Goal: Transaction & Acquisition: Book appointment/travel/reservation

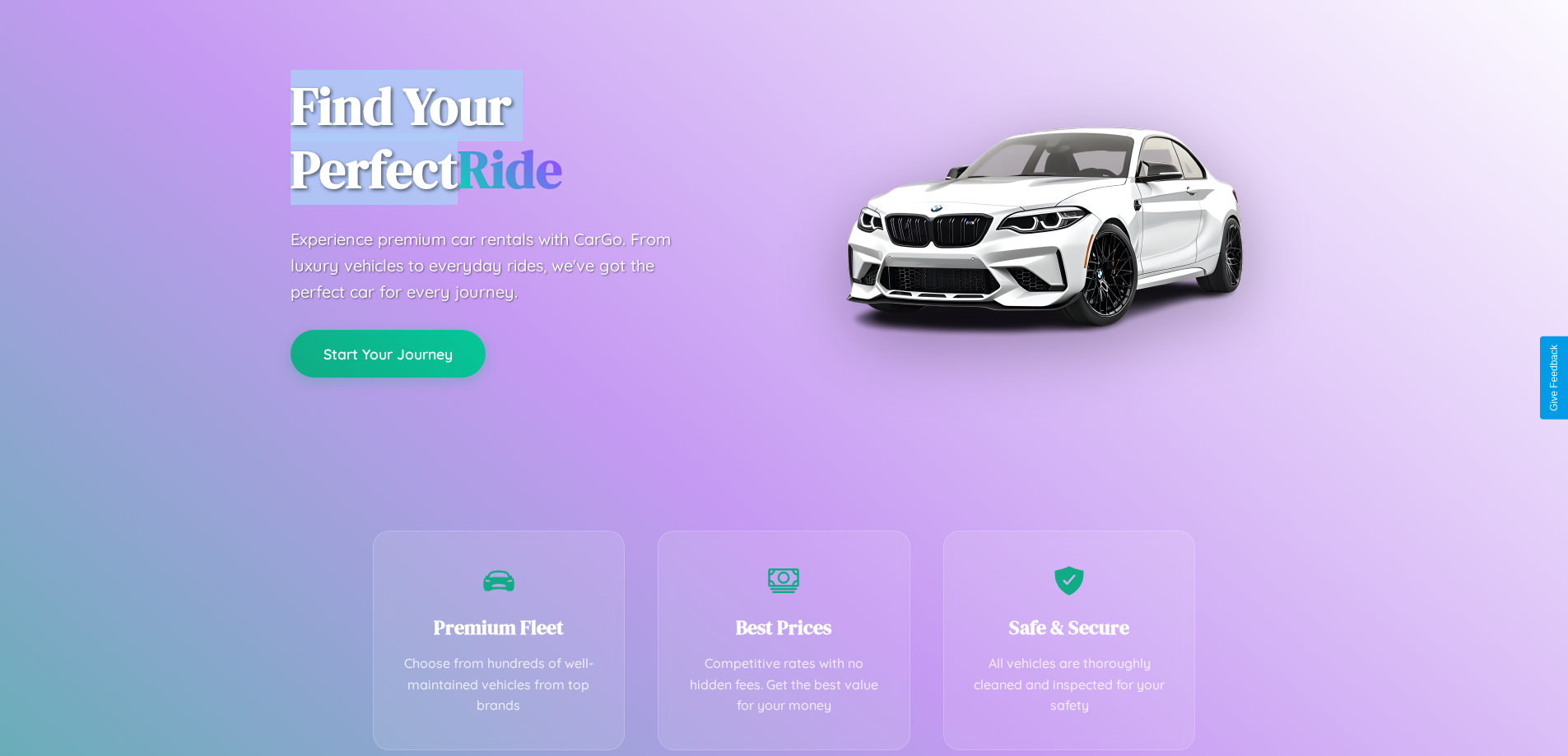
scroll to position [324, 0]
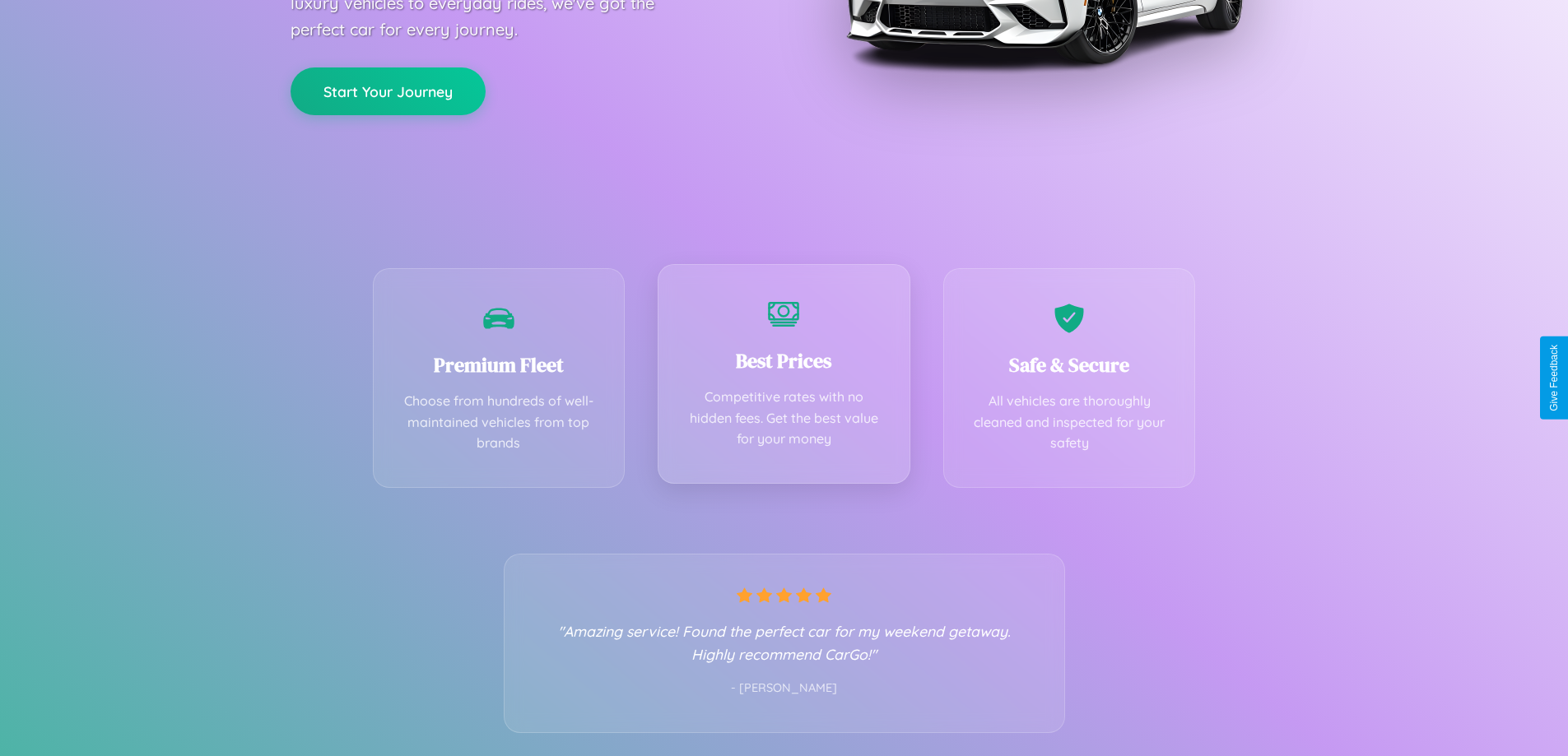
click at [784, 378] on div "Best Prices Competitive rates with no hidden fees. Get the best value for your …" at bounding box center [784, 373] width 253 height 220
click at [388, 89] on button "Start Your Journey" at bounding box center [388, 90] width 195 height 48
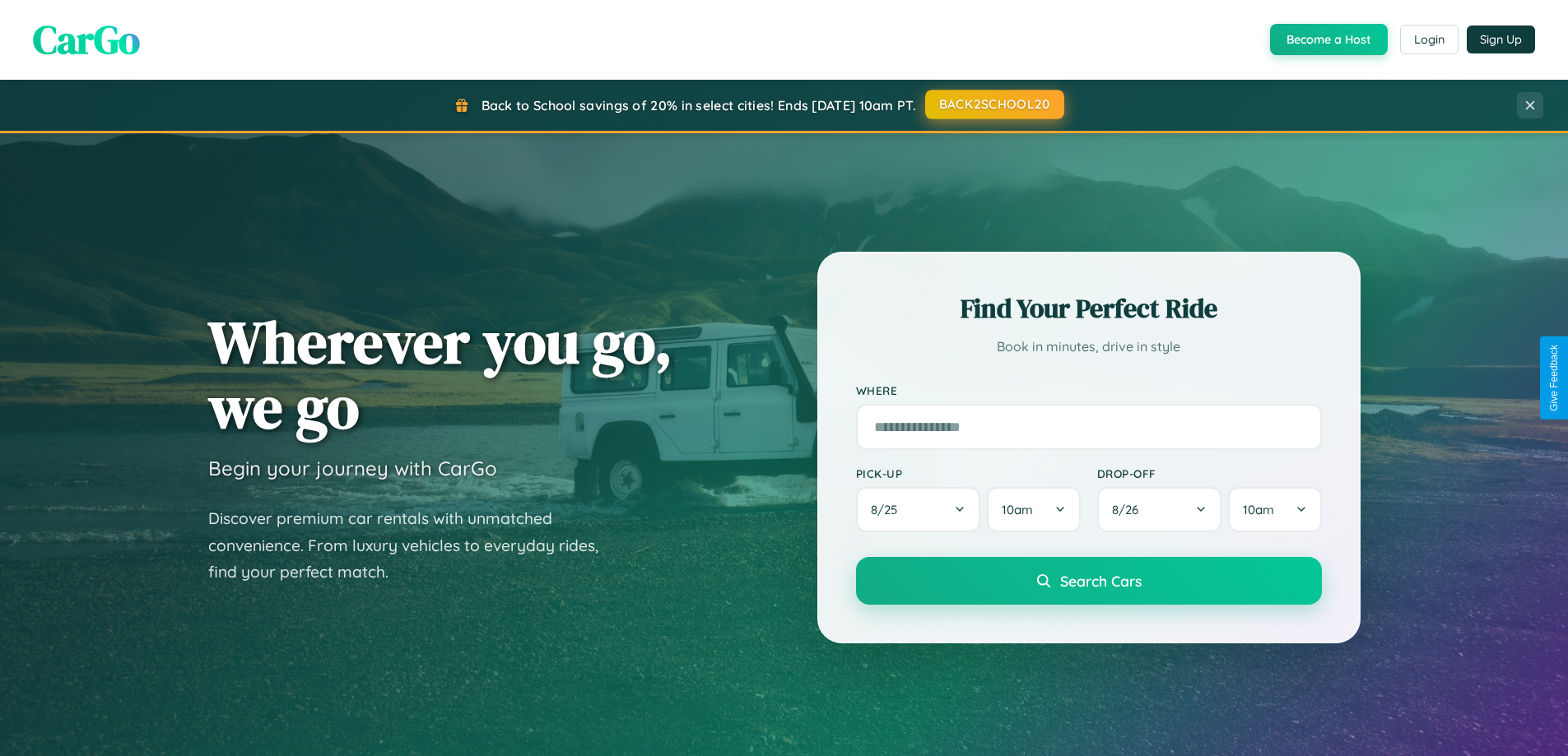
click at [993, 104] on button "BACK2SCHOOL20" at bounding box center [995, 104] width 139 height 30
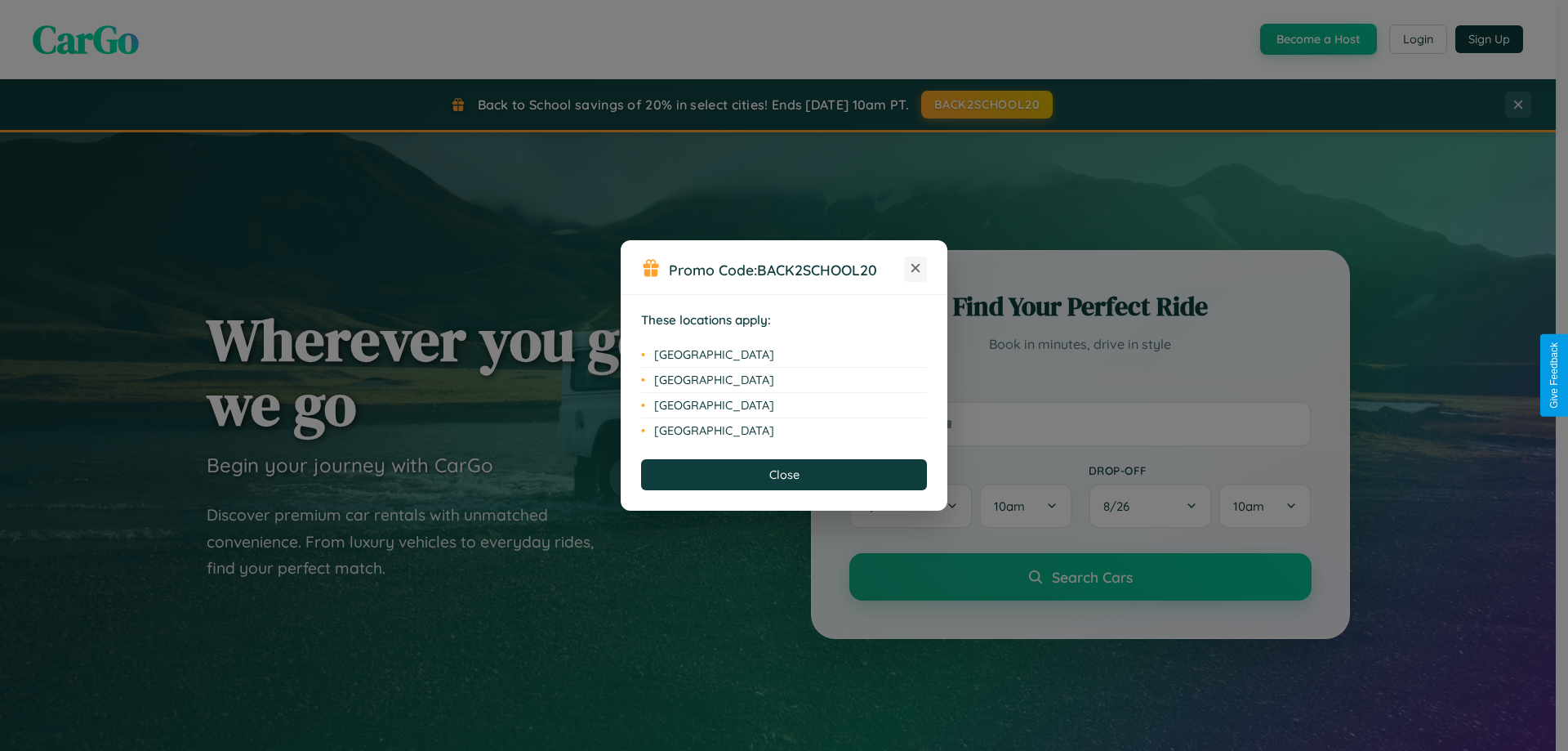
click at [916, 269] on icon at bounding box center [916, 268] width 9 height 9
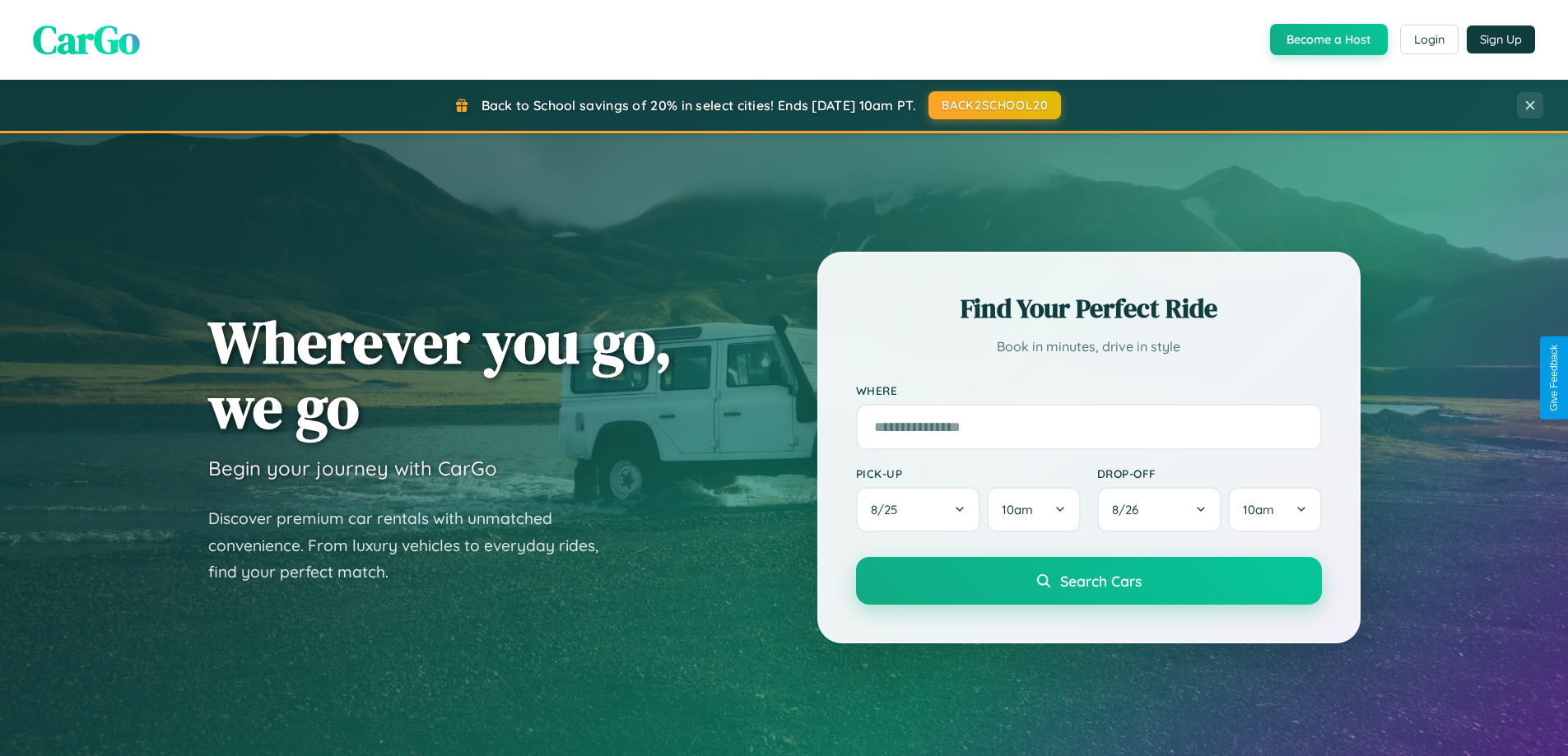
scroll to position [709, 0]
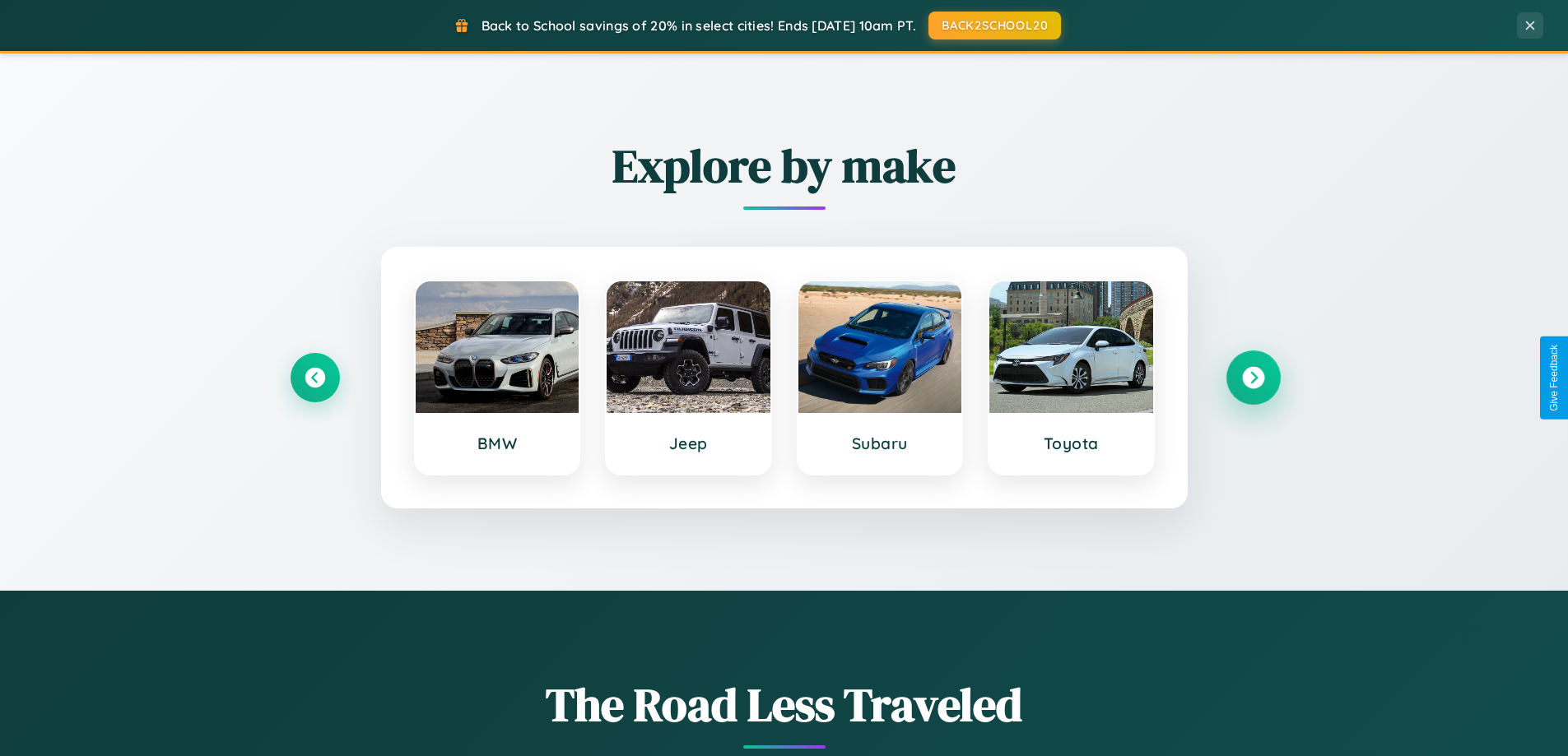
click at [1252, 378] on icon at bounding box center [1253, 378] width 22 height 22
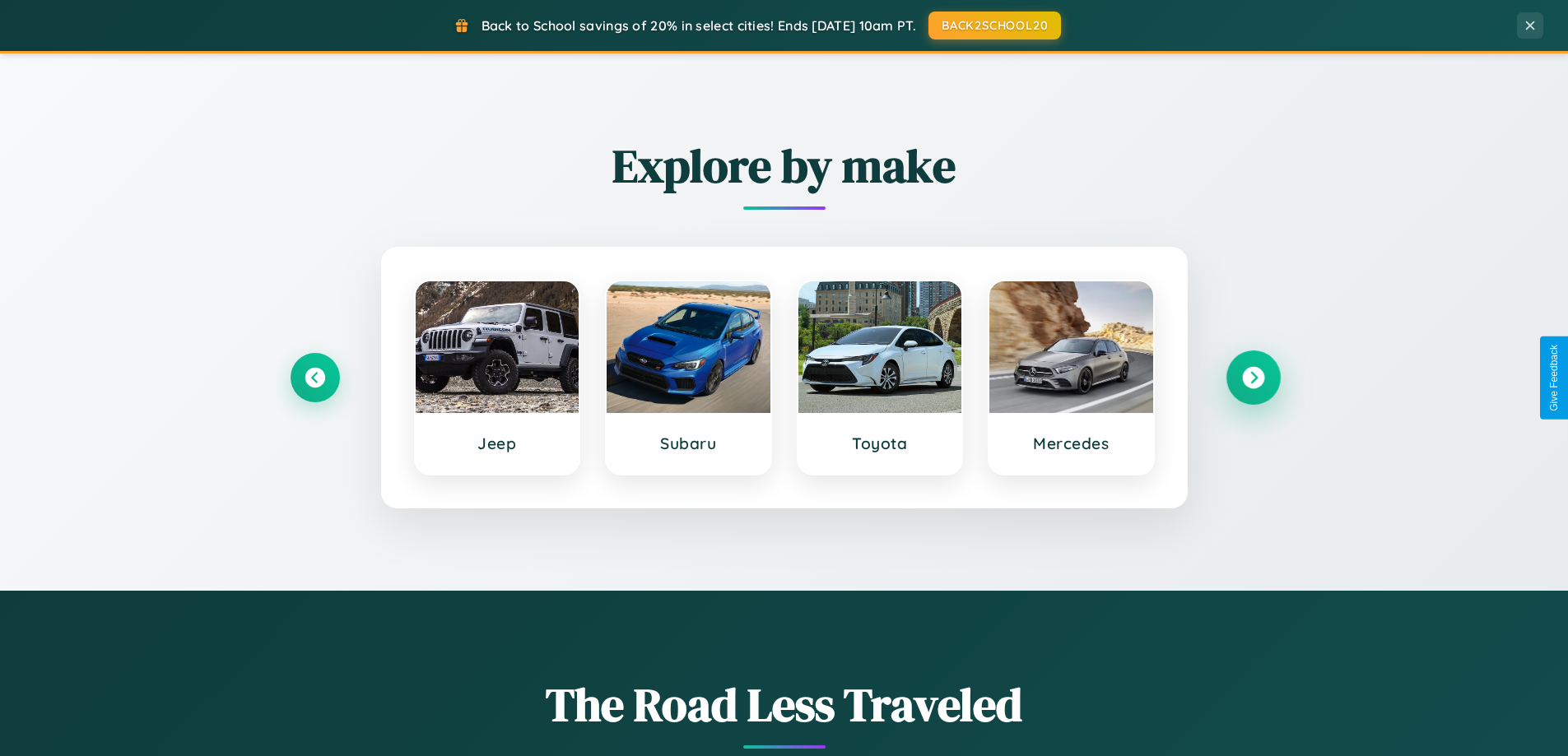
click at [1252, 378] on icon at bounding box center [1253, 378] width 22 height 22
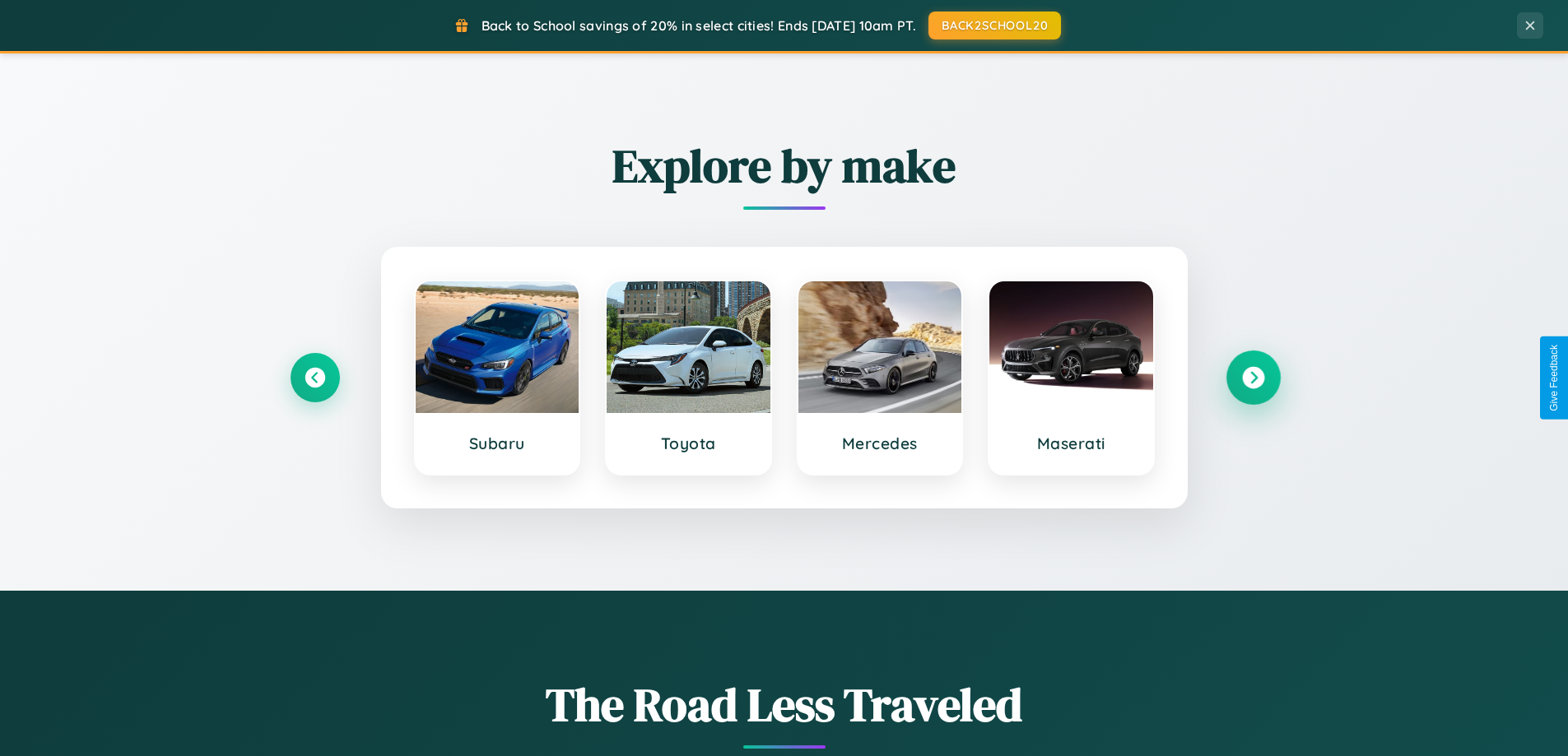
click at [1252, 378] on icon at bounding box center [1253, 378] width 22 height 22
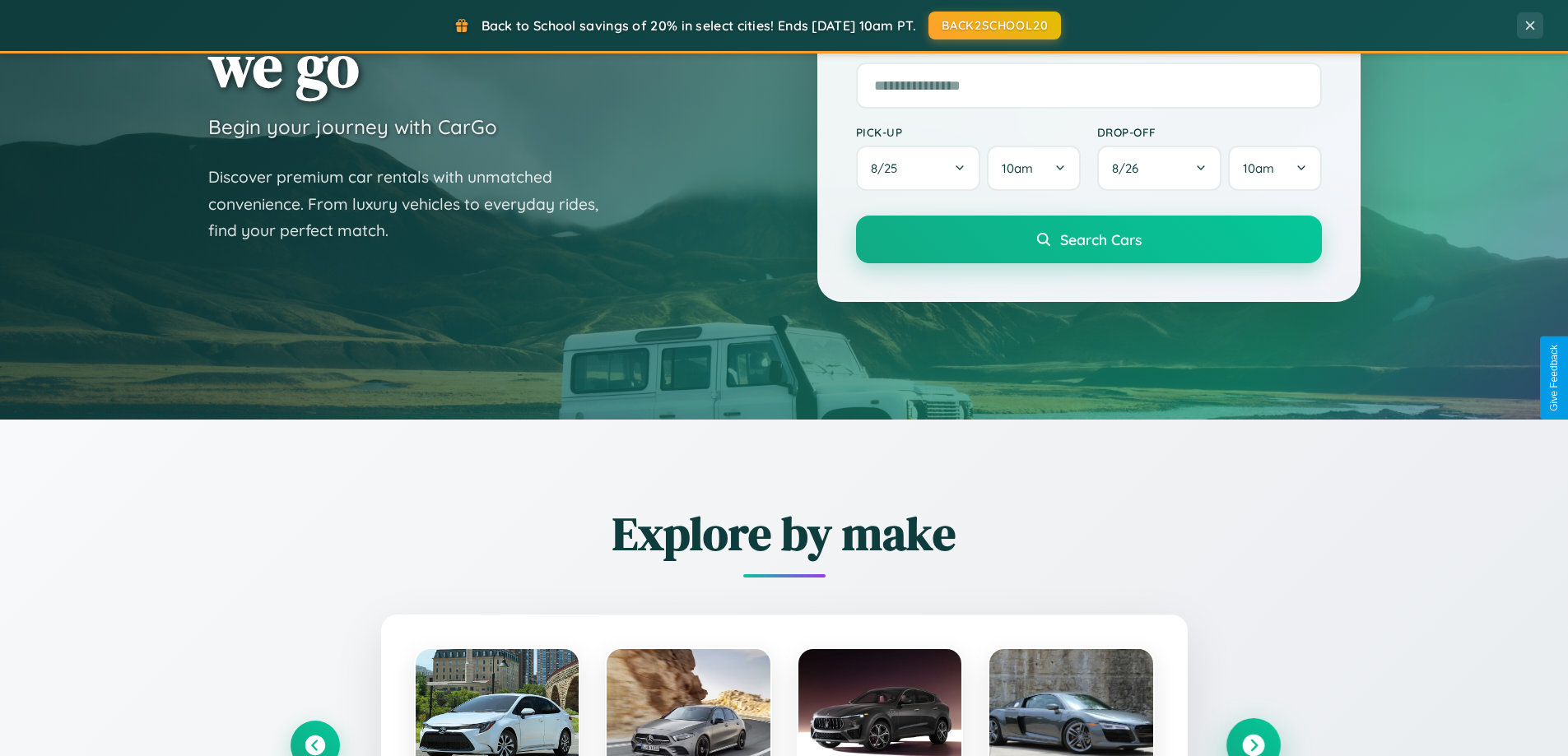
scroll to position [0, 0]
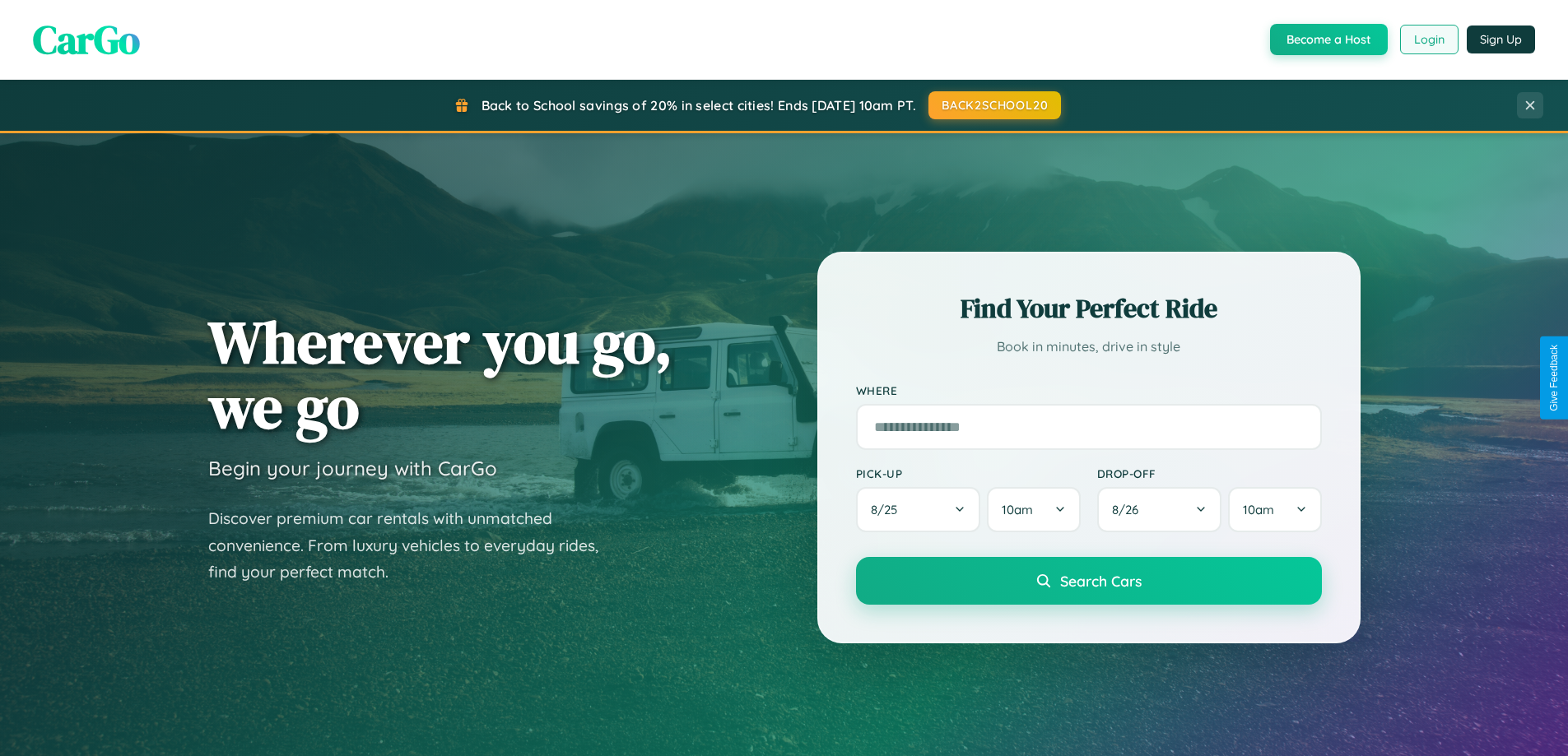
click at [1428, 40] on button "Login" at bounding box center [1429, 39] width 59 height 30
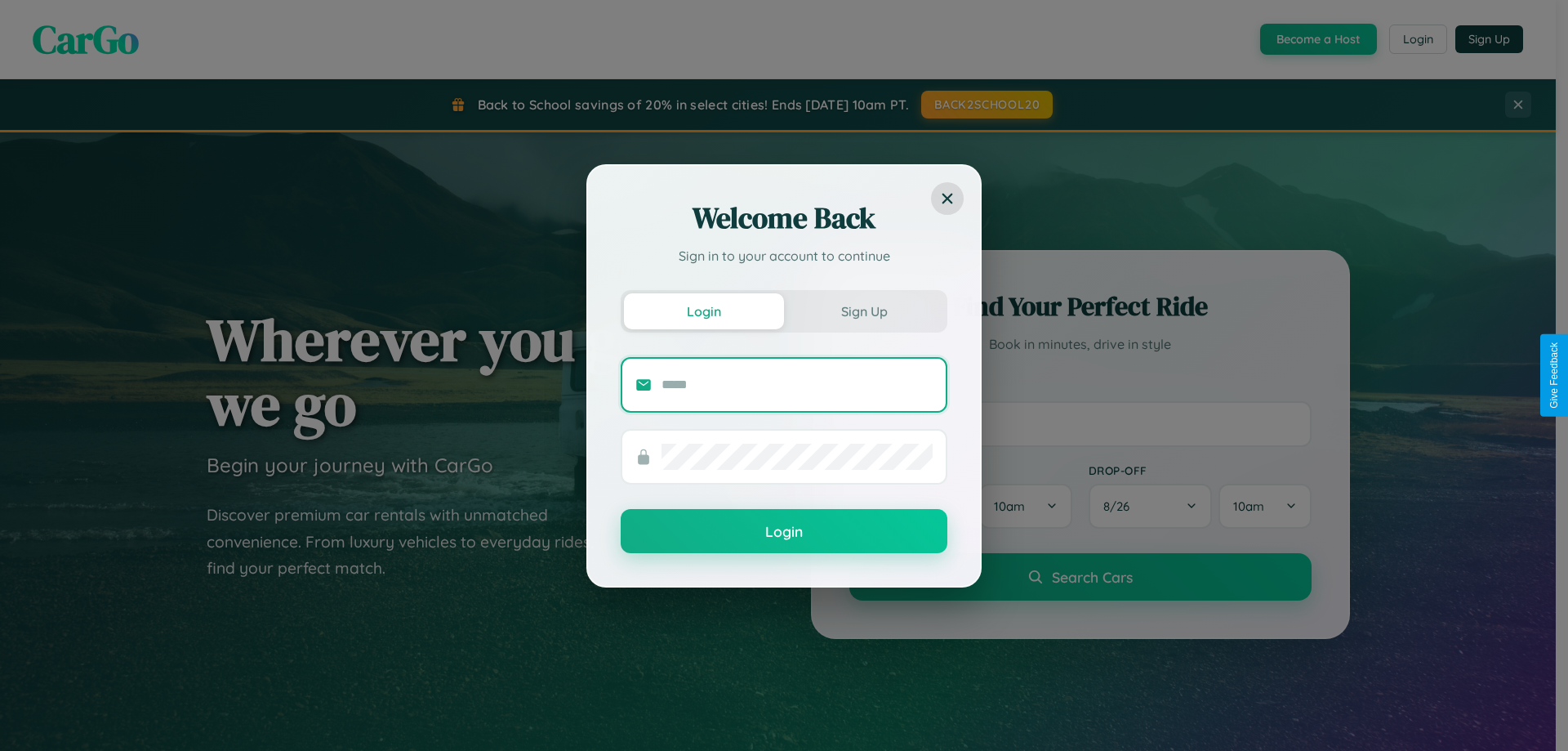
click at [797, 384] on input "text" at bounding box center [797, 384] width 271 height 26
type input "**********"
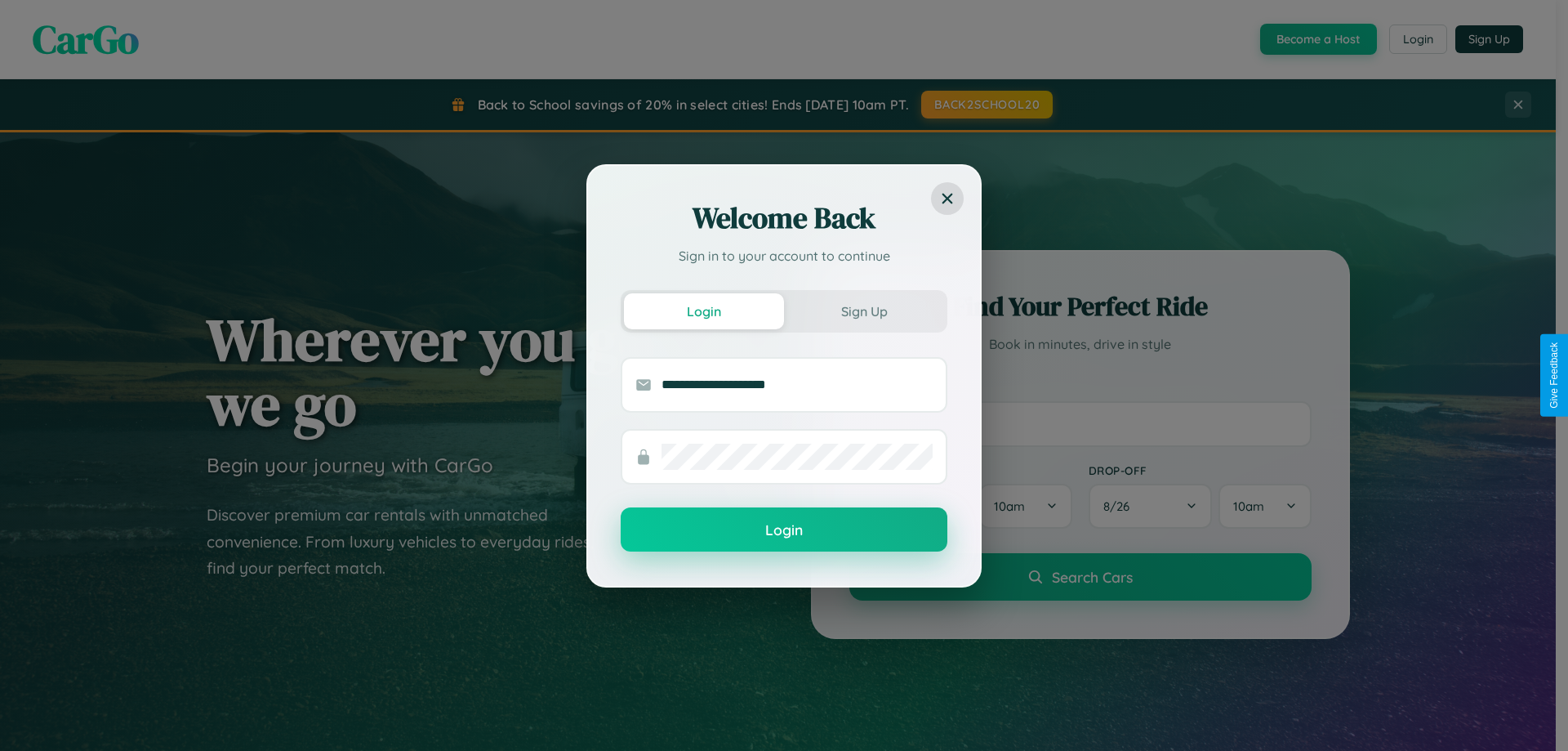
click at [784, 529] on button "Login" at bounding box center [784, 529] width 327 height 44
